Goal: Task Accomplishment & Management: Manage account settings

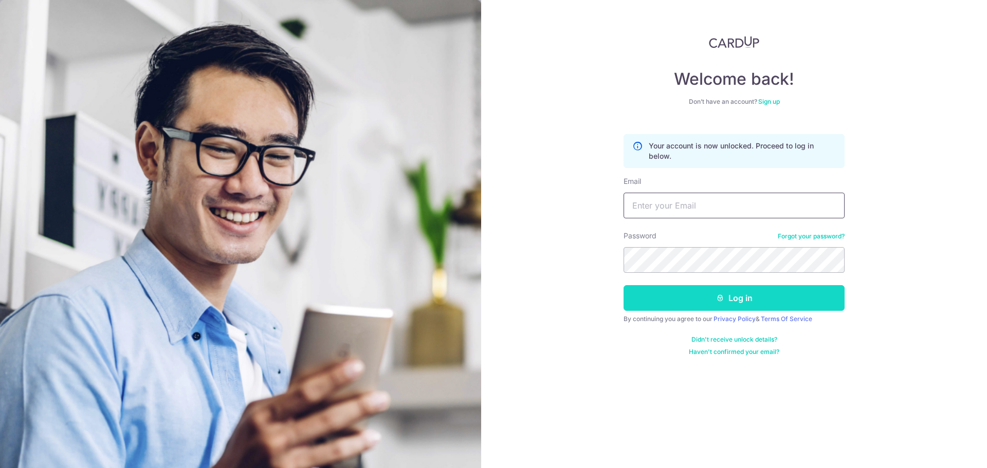
type input "[EMAIL_ADDRESS][DOMAIN_NAME]"
click at [721, 297] on icon "submit" at bounding box center [720, 298] width 8 height 8
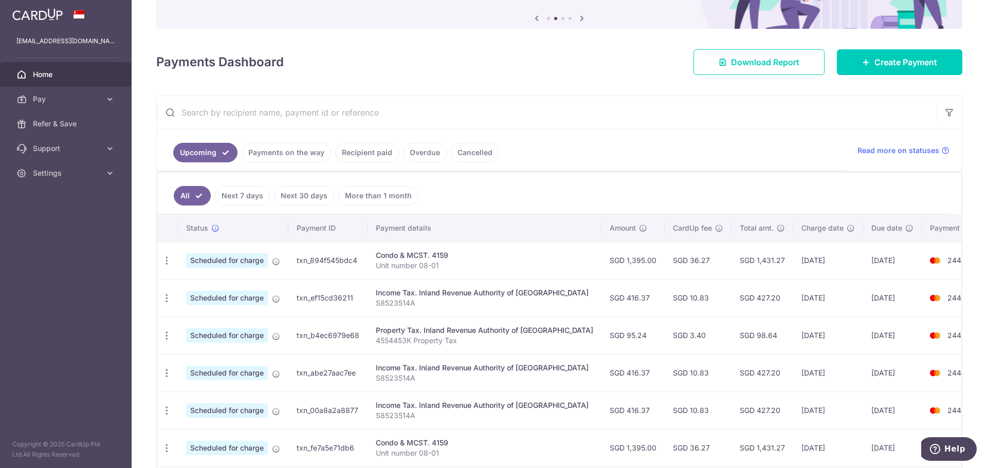
scroll to position [206, 0]
